Goal: Task Accomplishment & Management: Use online tool/utility

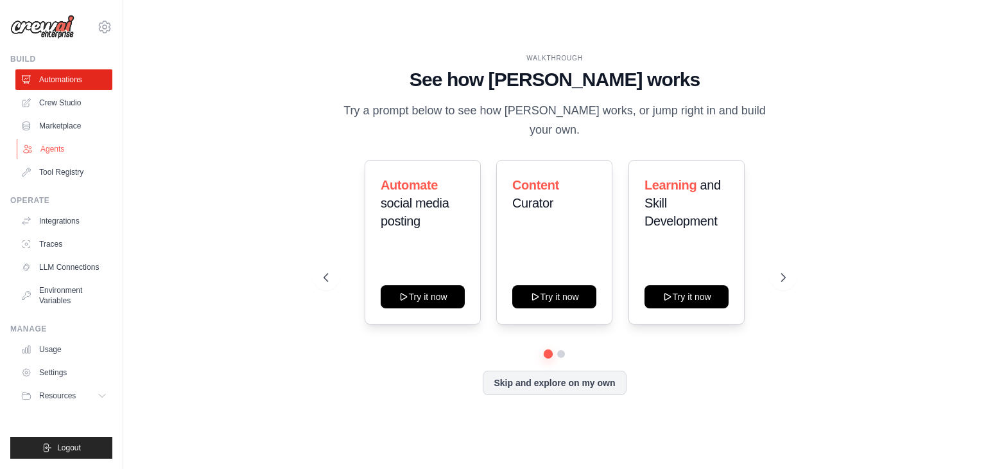
click at [62, 152] on link "Agents" at bounding box center [65, 149] width 97 height 21
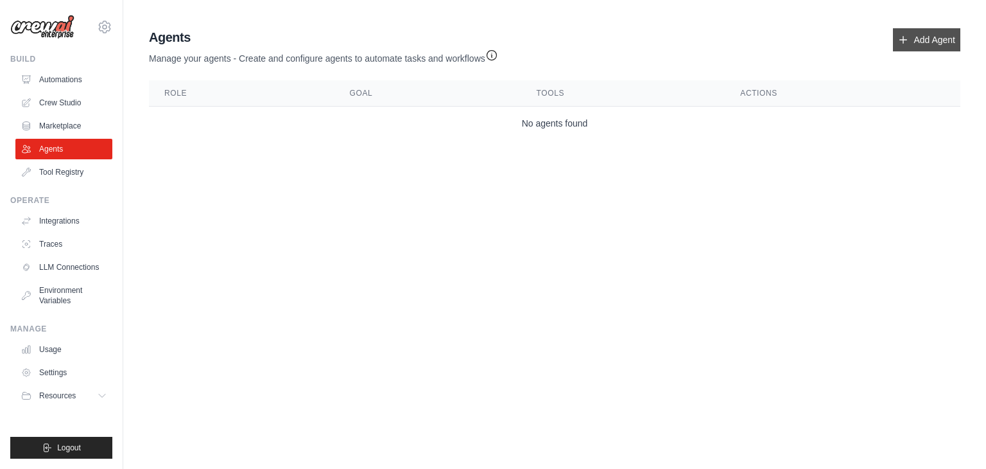
click at [915, 42] on link "Add Agent" at bounding box center [926, 39] width 67 height 23
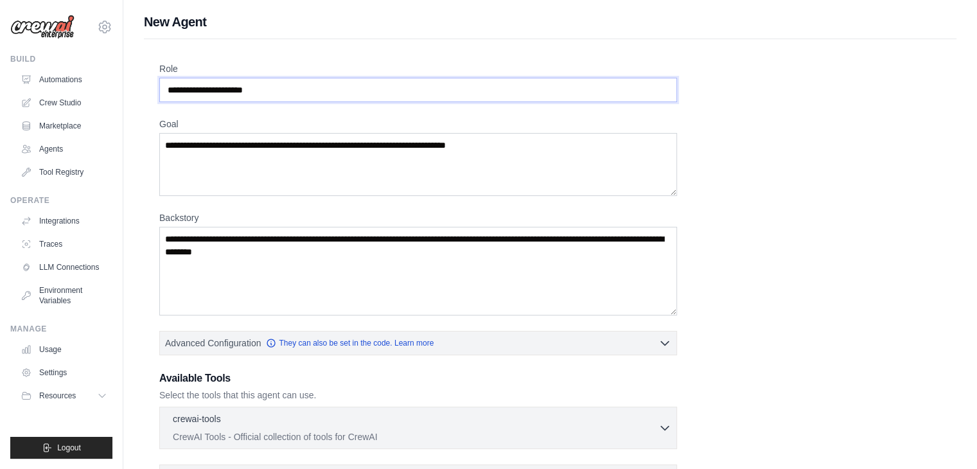
click at [264, 94] on input "Role" at bounding box center [418, 90] width 518 height 24
drag, startPoint x: 305, startPoint y: 88, endPoint x: 0, endPoint y: 106, distance: 305.5
click at [0, 106] on div "[EMAIL_ADDRESS][DOMAIN_NAME] Settings Build Automations Crew Studio" at bounding box center [488, 344] width 977 height 689
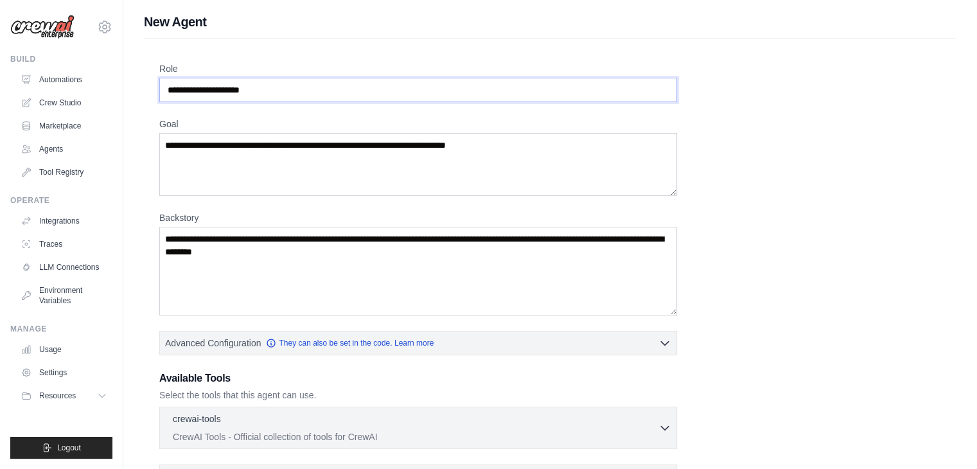
type input "**********"
type textarea "*"
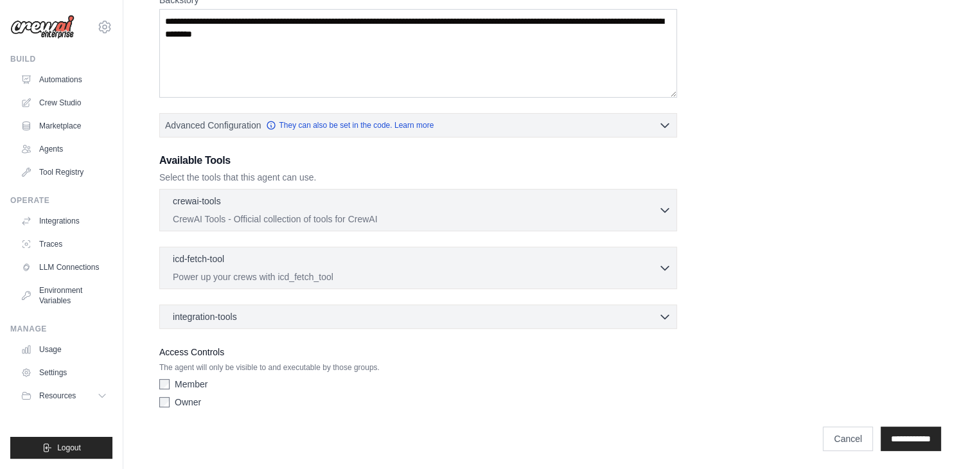
scroll to position [218, 0]
type textarea "**********"
click at [218, 202] on p "crewai-tools" at bounding box center [197, 199] width 48 height 13
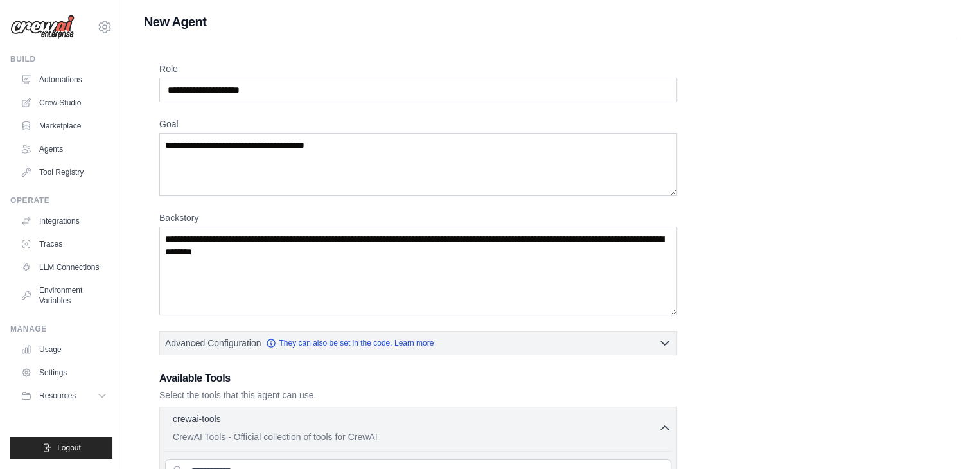
scroll to position [0, 0]
drag, startPoint x: 337, startPoint y: 256, endPoint x: 142, endPoint y: 220, distance: 198.5
drag, startPoint x: 164, startPoint y: 236, endPoint x: 356, endPoint y: 258, distance: 193.2
click at [356, 258] on textarea "Backstory" at bounding box center [418, 271] width 518 height 89
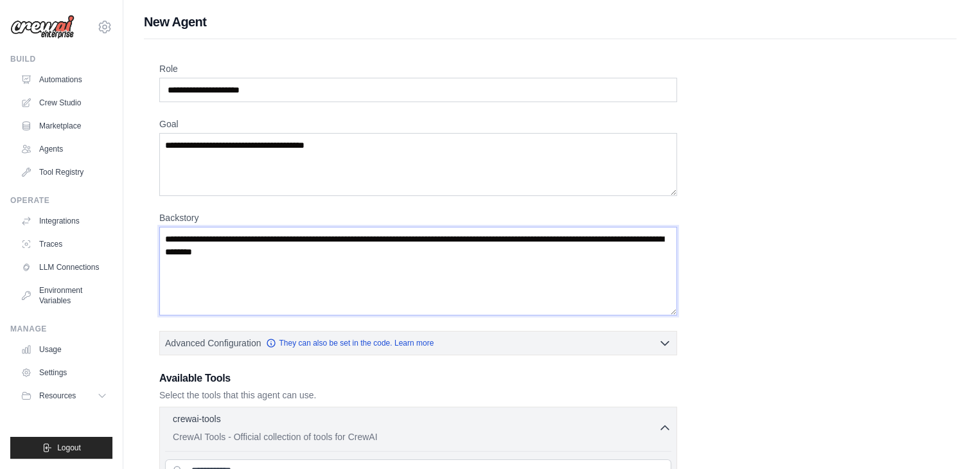
click at [268, 243] on textarea "Backstory" at bounding box center [418, 271] width 518 height 89
